Goal: Transaction & Acquisition: Purchase product/service

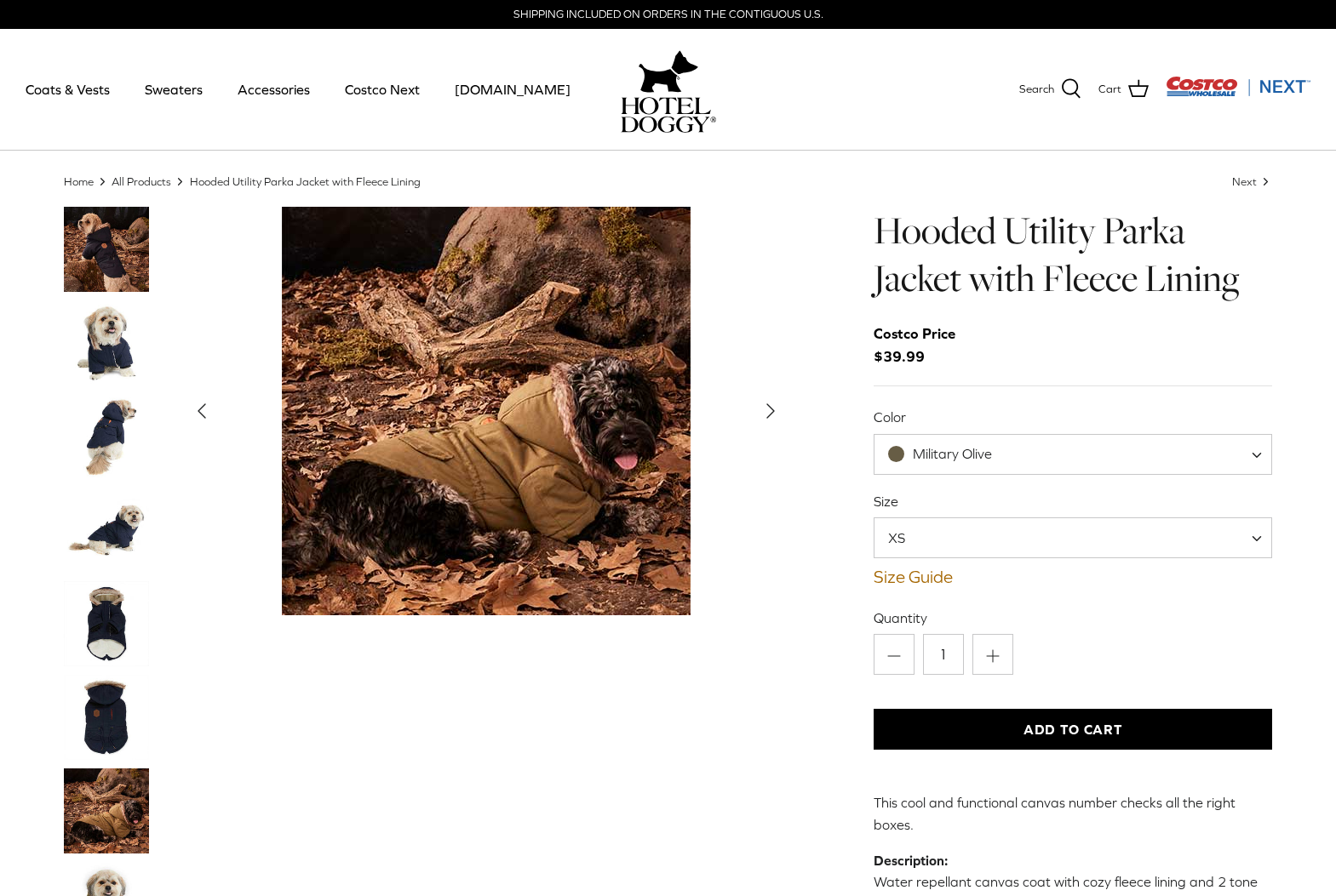
click at [1072, 730] on button "Add to Cart" at bounding box center [1072, 730] width 399 height 41
